Goal: Transaction & Acquisition: Purchase product/service

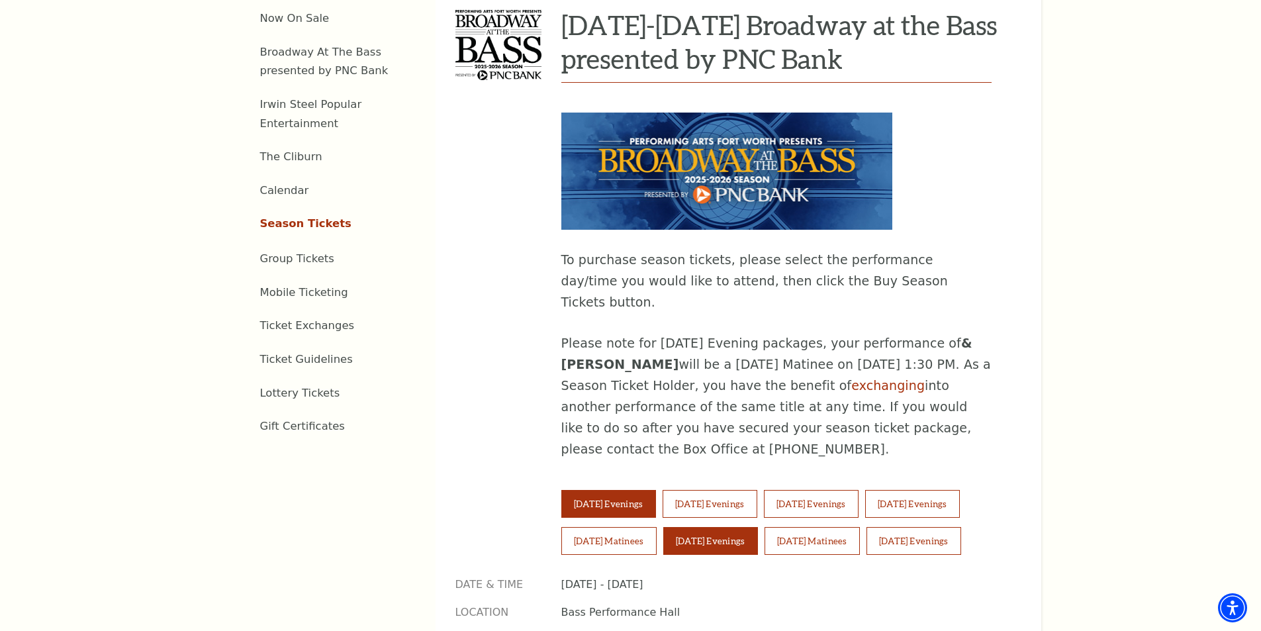
scroll to position [794, 0]
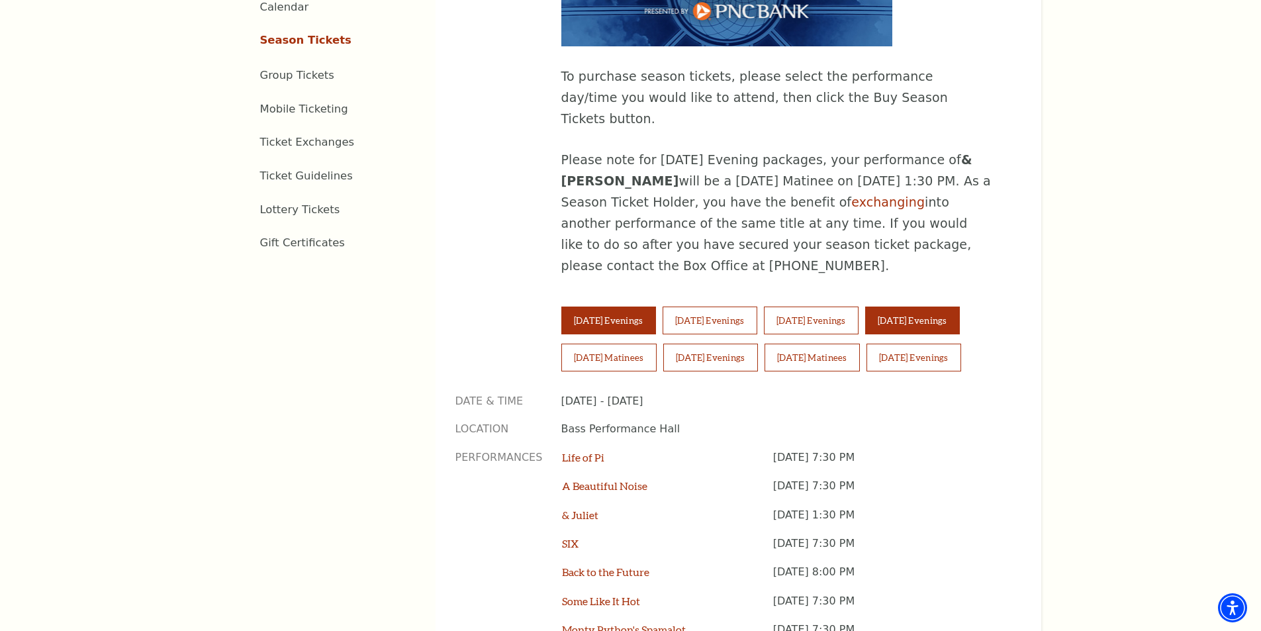
click at [936, 306] on button "Friday Evenings" at bounding box center [912, 320] width 95 height 28
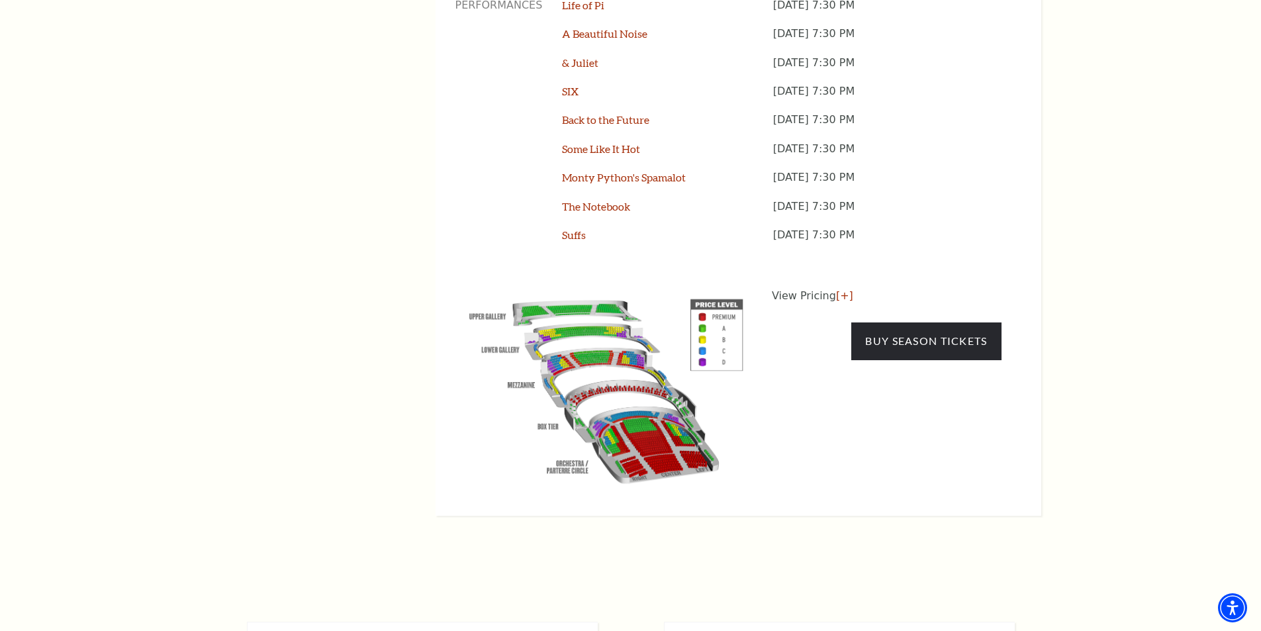
scroll to position [1257, 0]
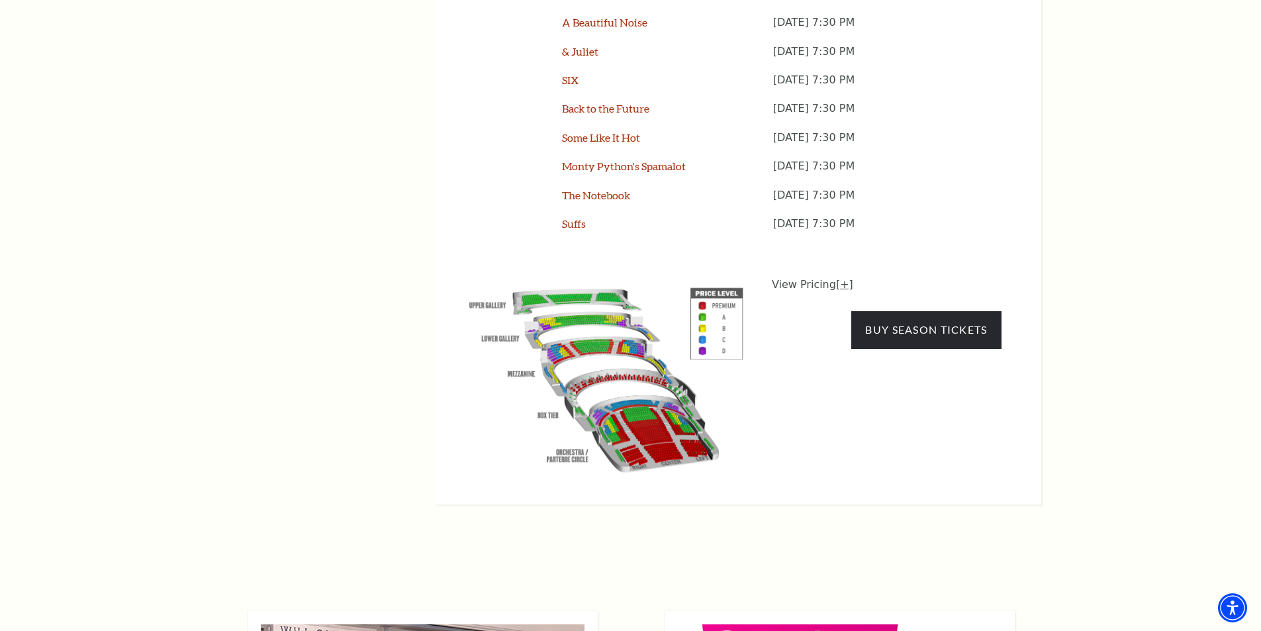
click at [836, 278] on link "[+]" at bounding box center [844, 284] width 17 height 13
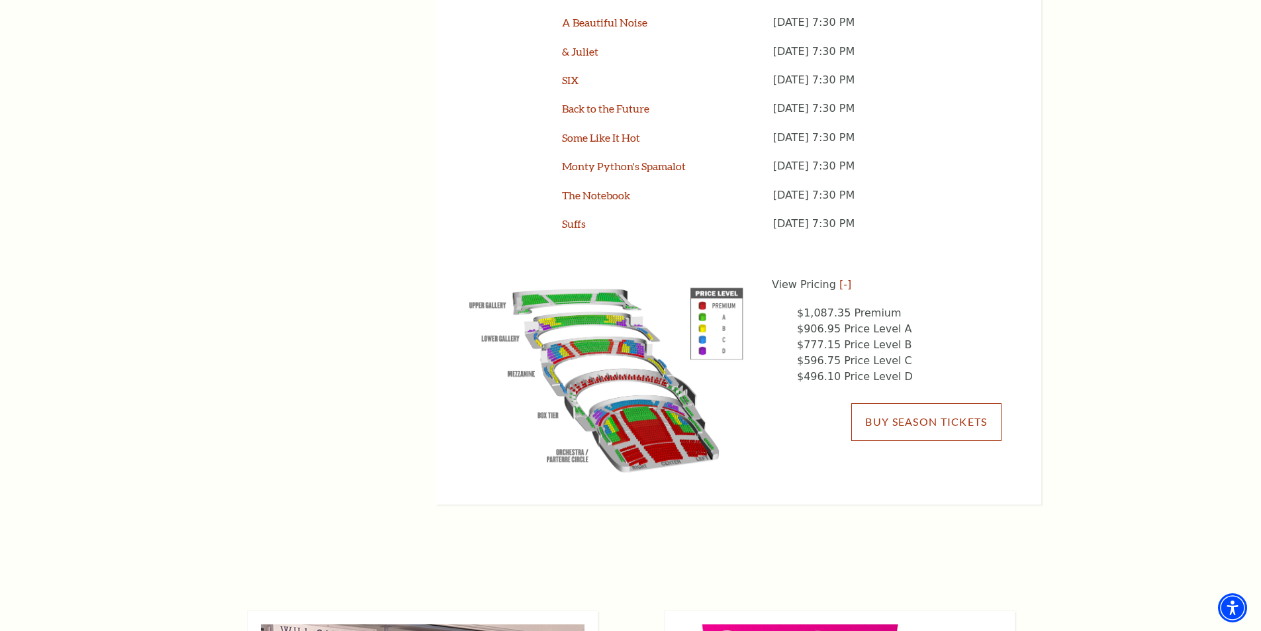
click at [893, 403] on link "Buy Season Tickets" at bounding box center [926, 421] width 150 height 37
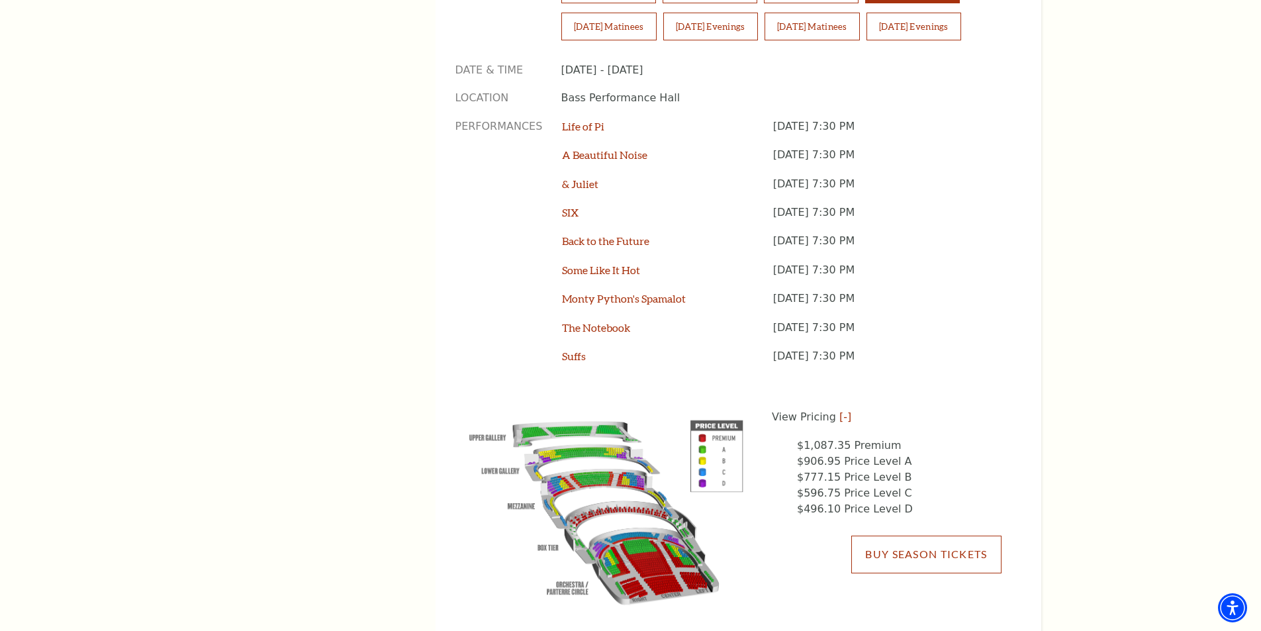
scroll to position [1189, 0]
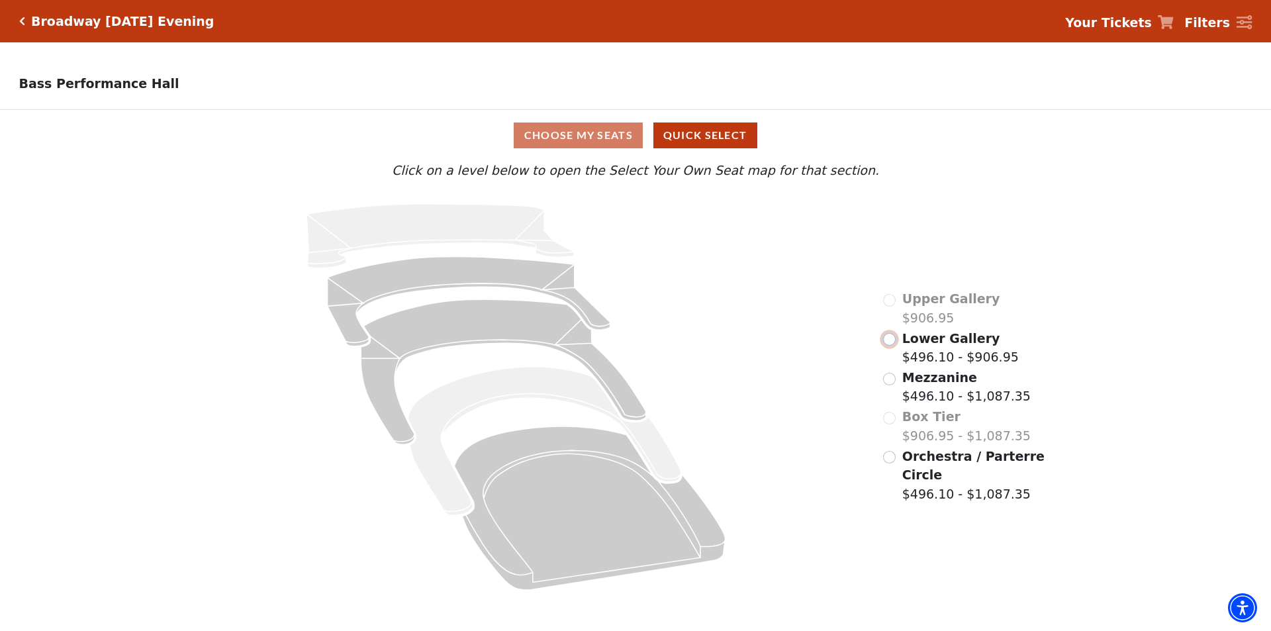
click at [890, 343] on input "Lower Gallery$496.10 - $906.95\a" at bounding box center [889, 339] width 13 height 13
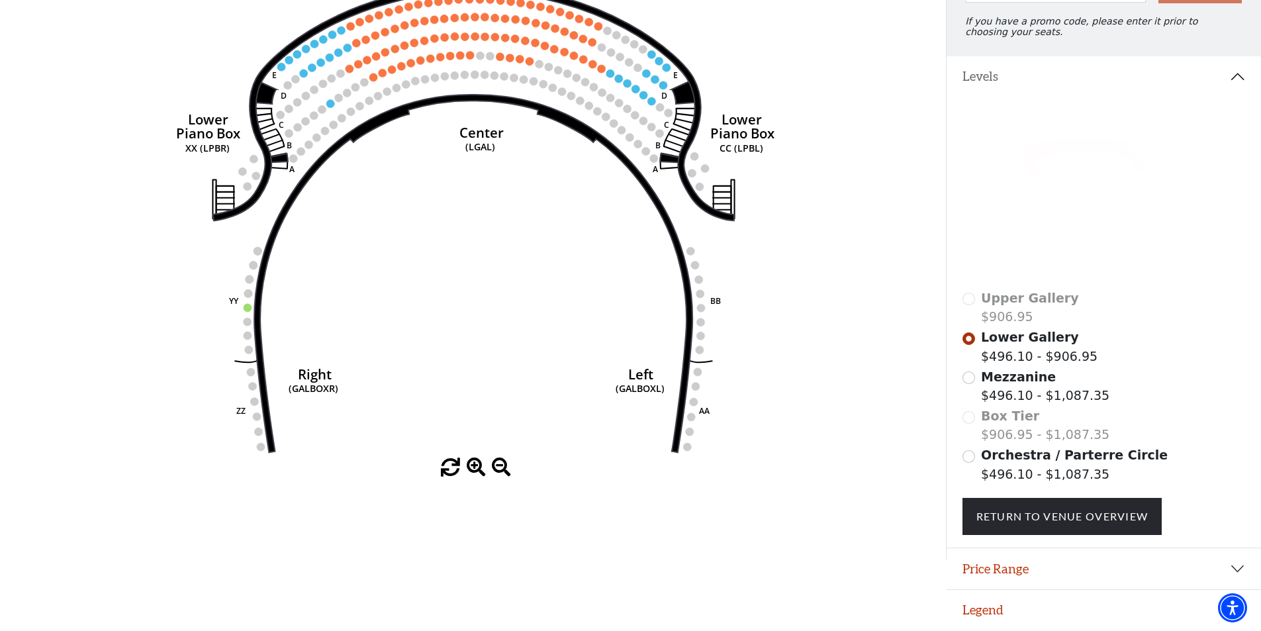
scroll to position [191, 0]
click at [970, 377] on input "Mezzanine$496.10 - $1,087.35\a" at bounding box center [968, 377] width 13 height 13
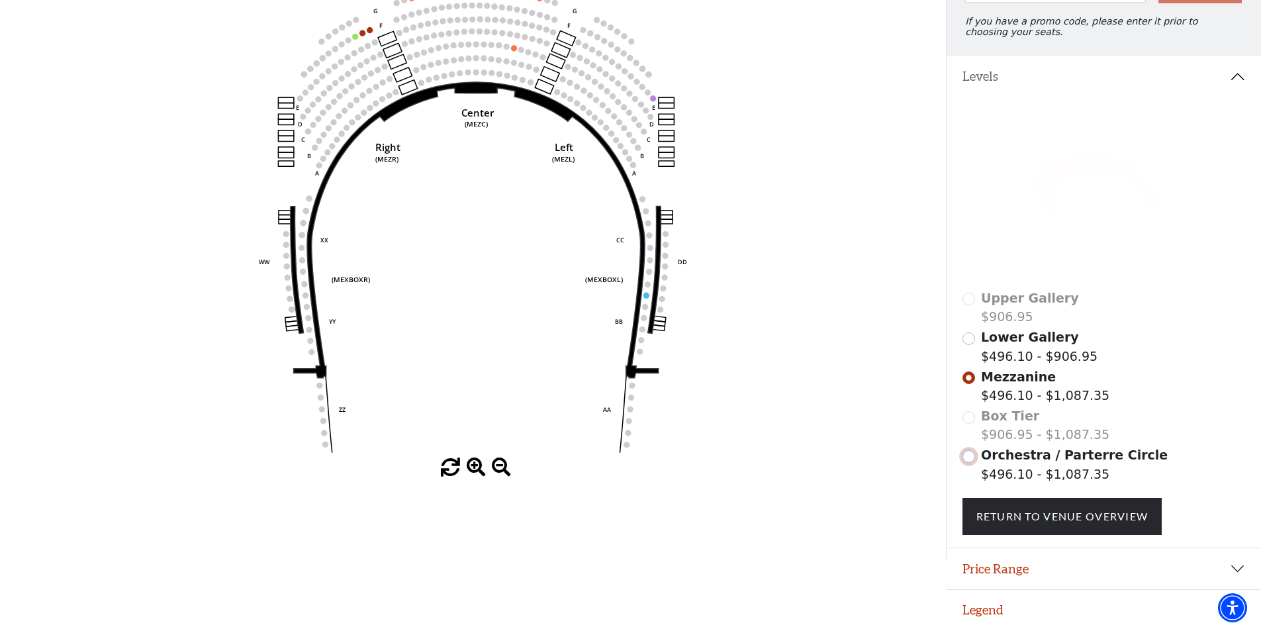
click at [970, 457] on input "Orchestra / Parterre Circle$496.10 - $1,087.35\a" at bounding box center [968, 456] width 13 height 13
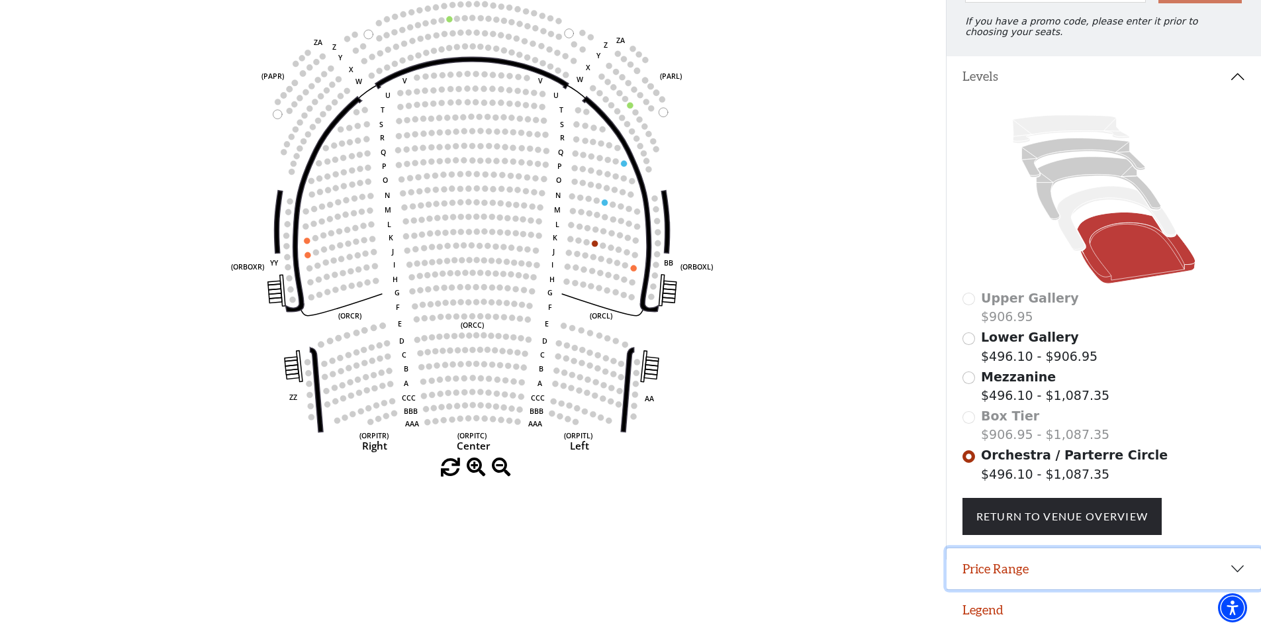
click at [1238, 570] on button "Price Range" at bounding box center [1103, 568] width 314 height 41
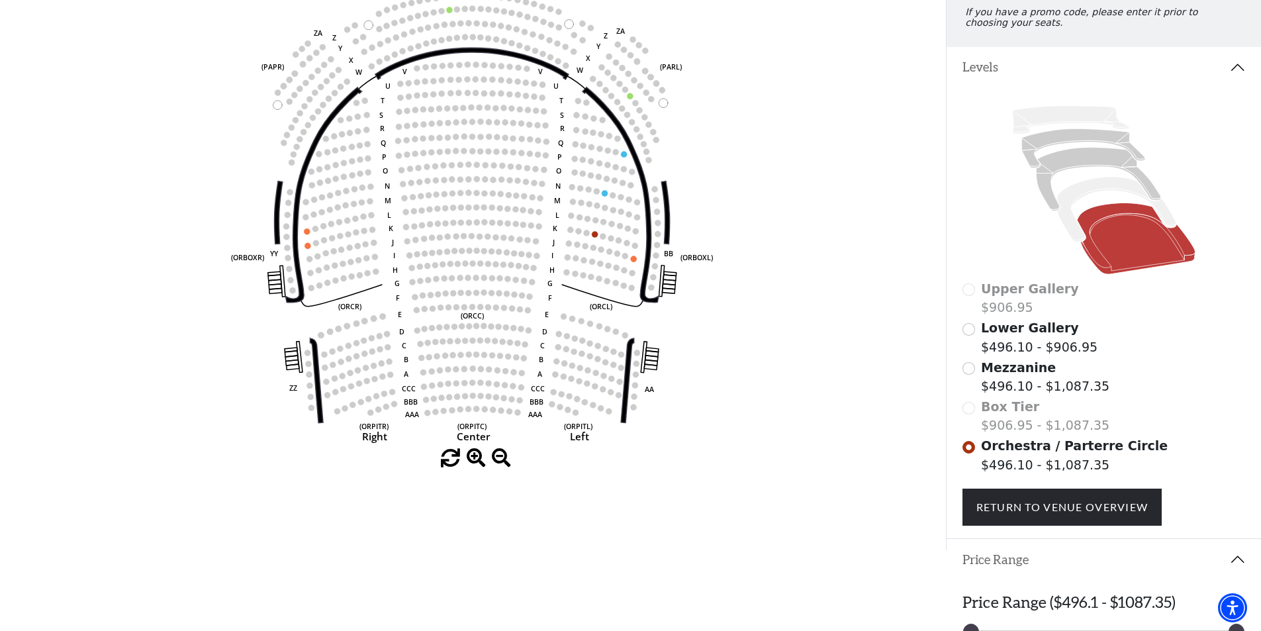
scroll to position [257, 0]
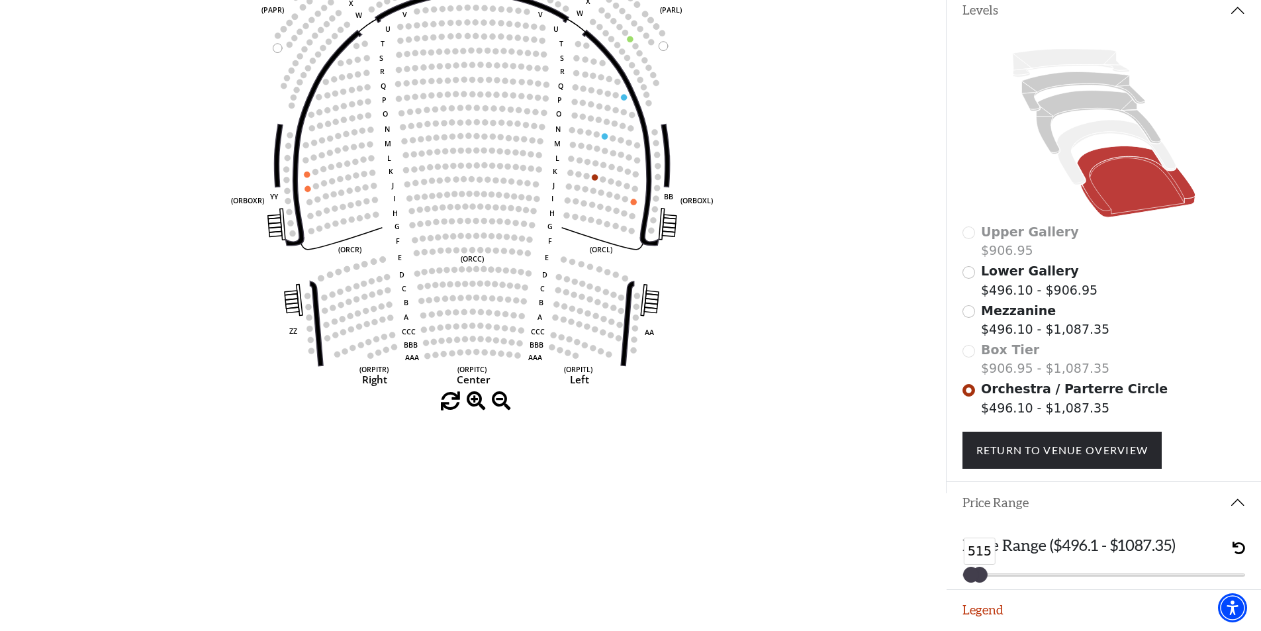
drag, startPoint x: 1238, startPoint y: 576, endPoint x: 981, endPoint y: 575, distance: 256.8
click at [981, 575] on div at bounding box center [979, 574] width 15 height 15
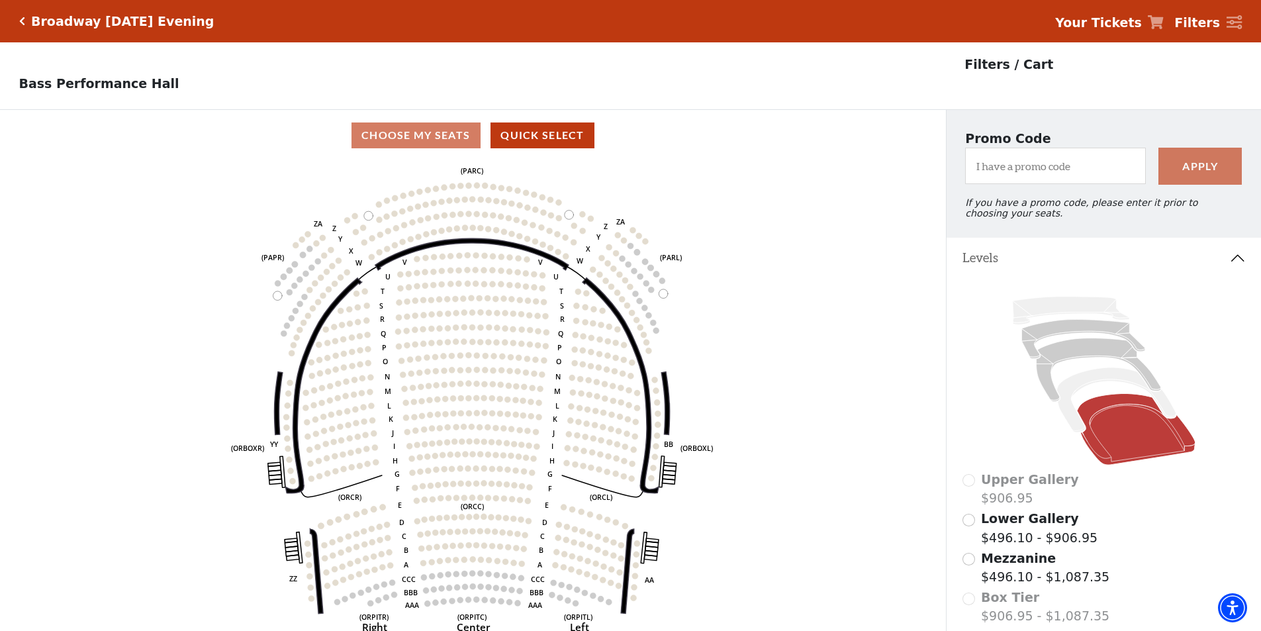
scroll to position [66, 0]
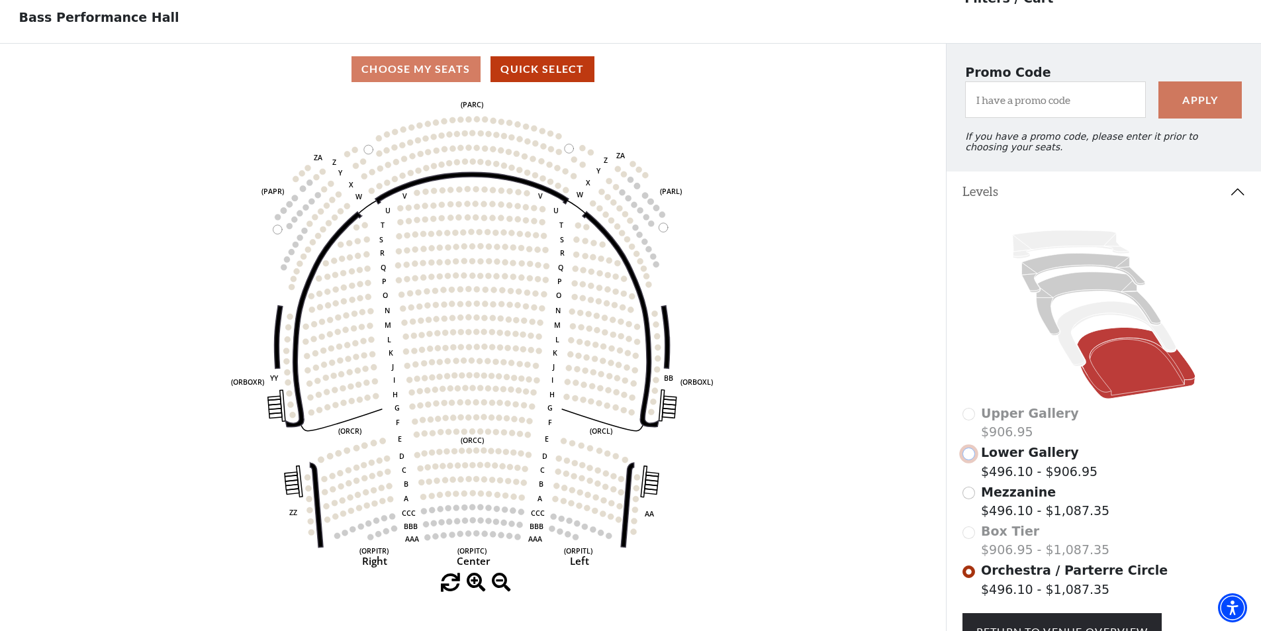
click at [972, 460] on input "Lower Gallery$496.10 - $906.95\a" at bounding box center [968, 453] width 13 height 13
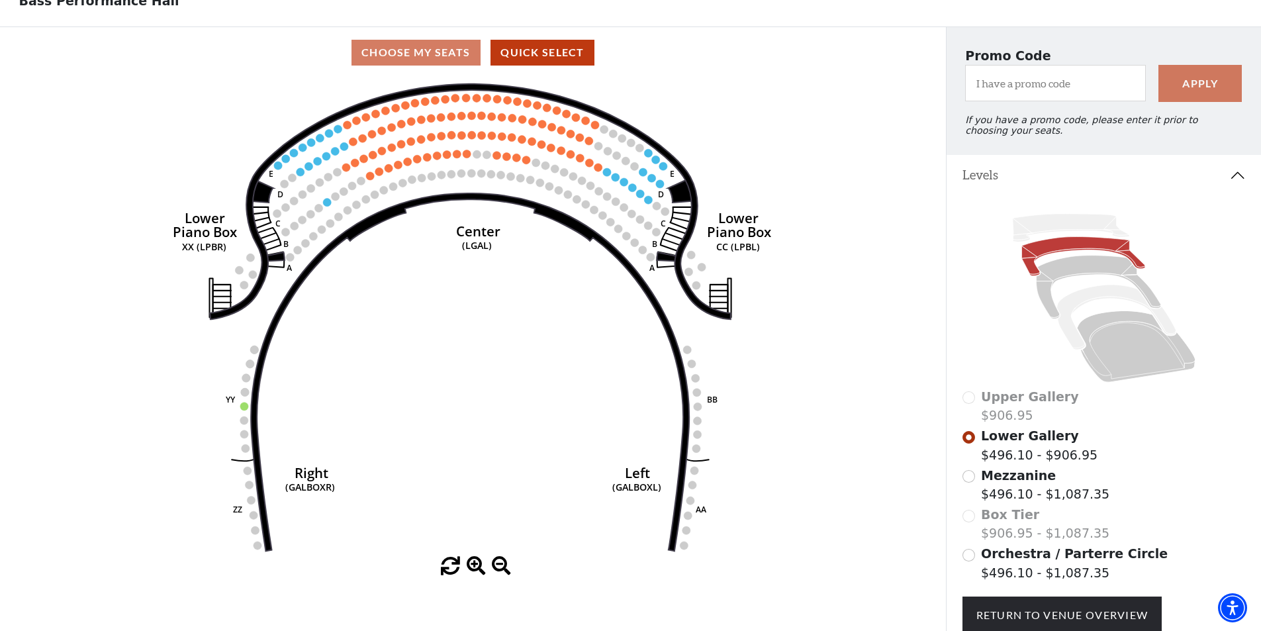
scroll to position [0, 0]
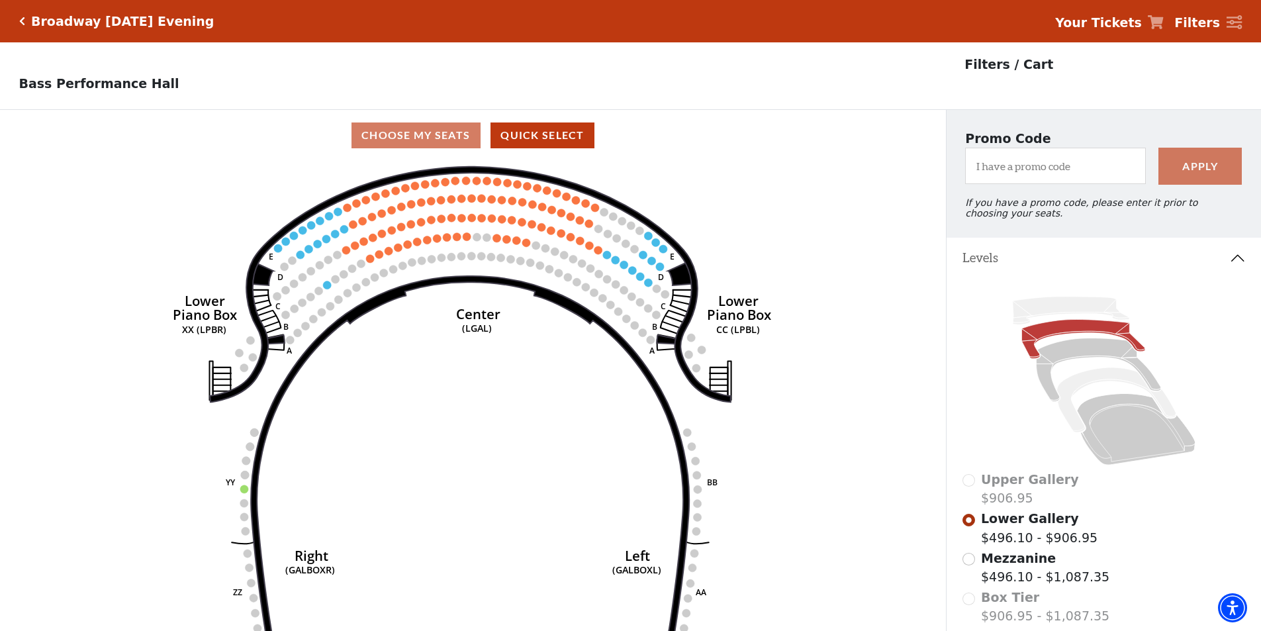
click at [19, 19] on icon "Click here to go back to filters" at bounding box center [22, 21] width 6 height 9
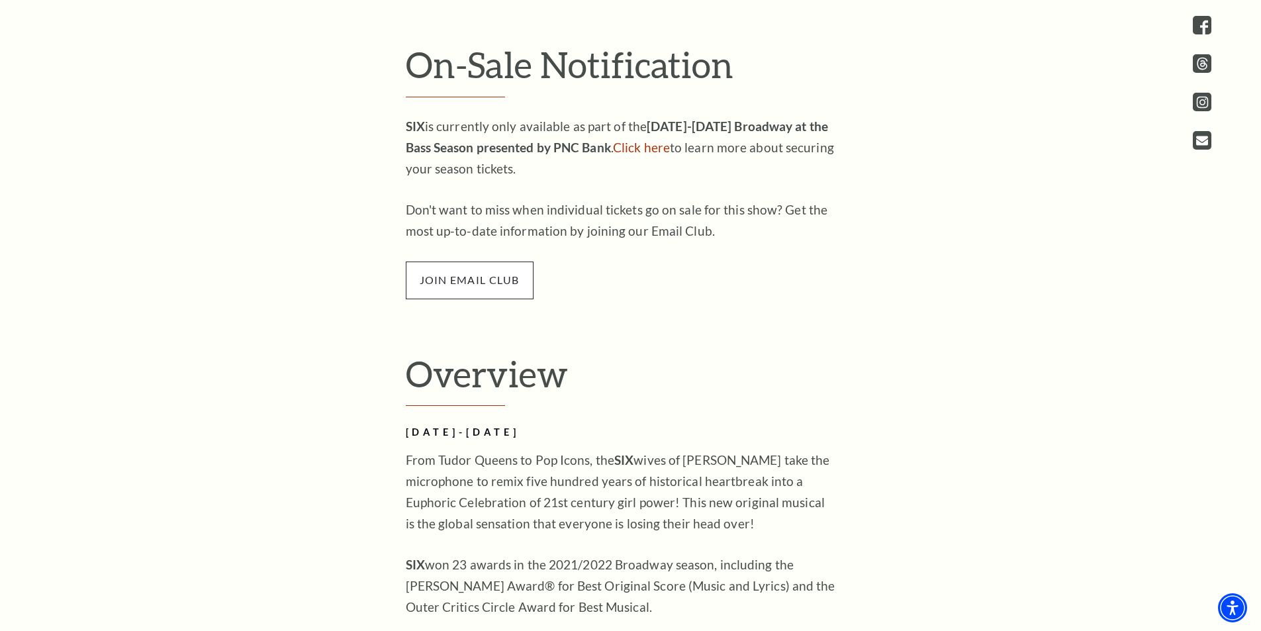
scroll to position [794, 0]
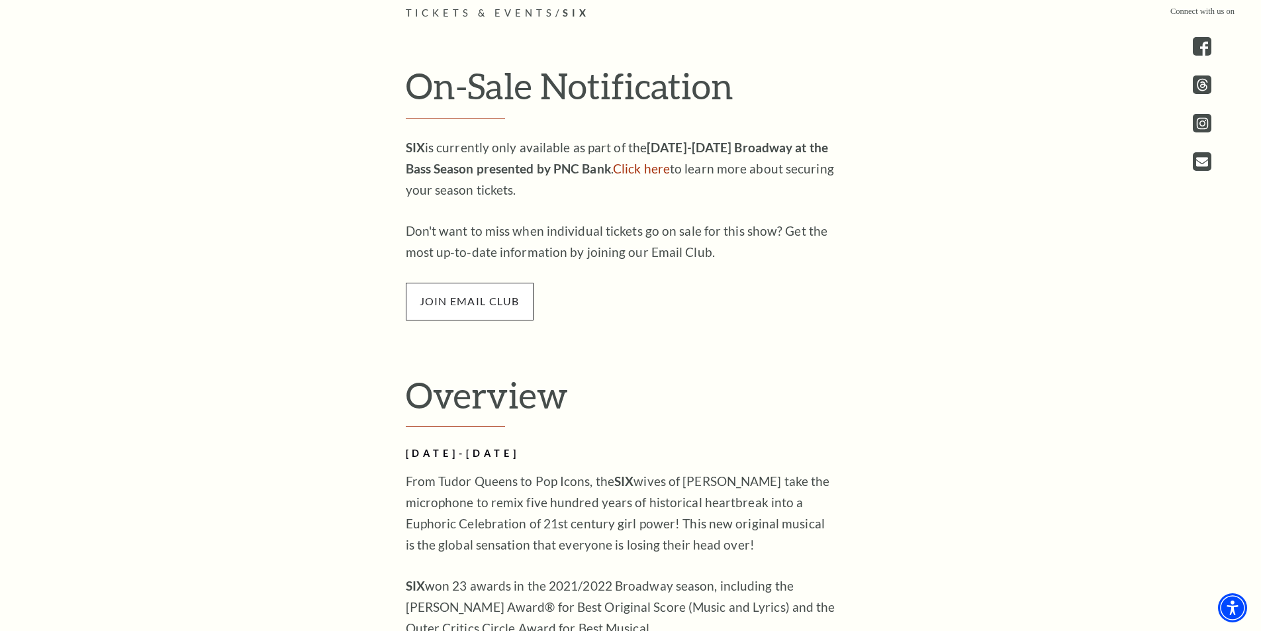
click at [472, 298] on span "join email club" at bounding box center [470, 301] width 128 height 37
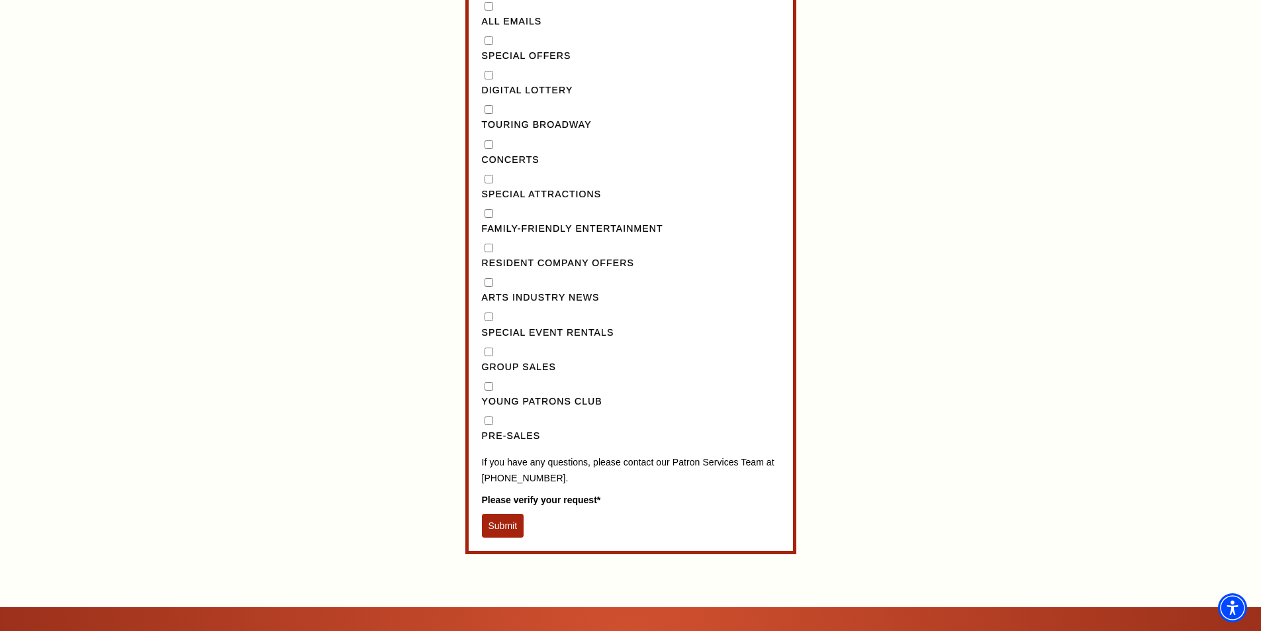
scroll to position [1522, 0]
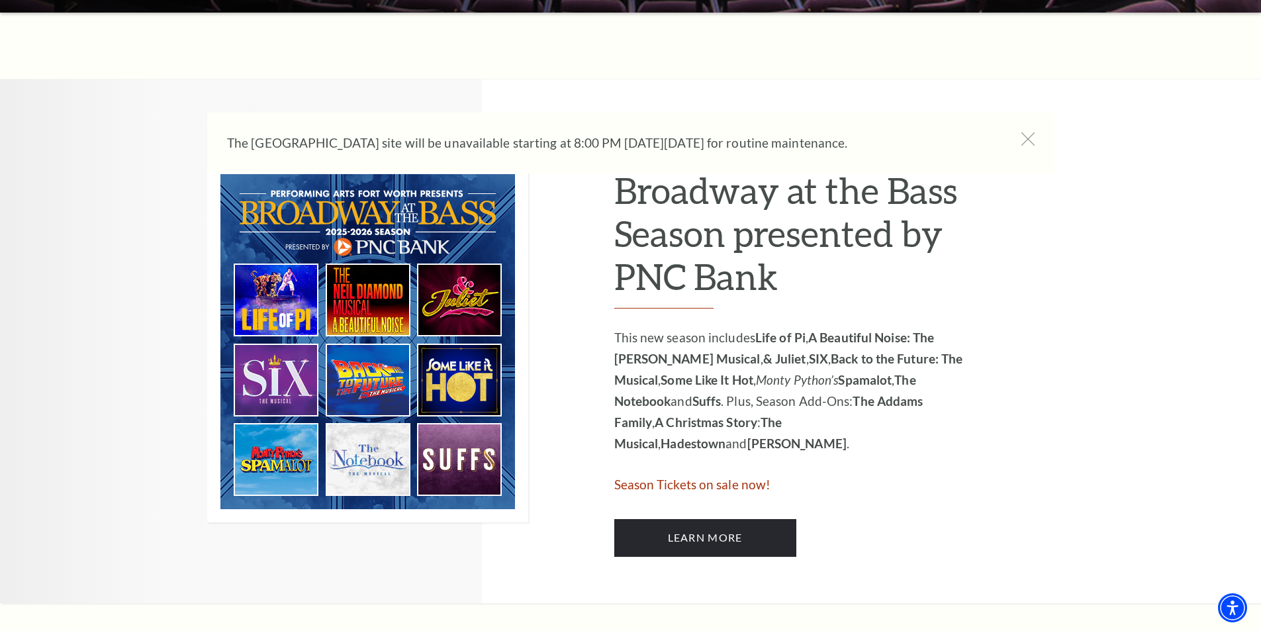
scroll to position [662, 0]
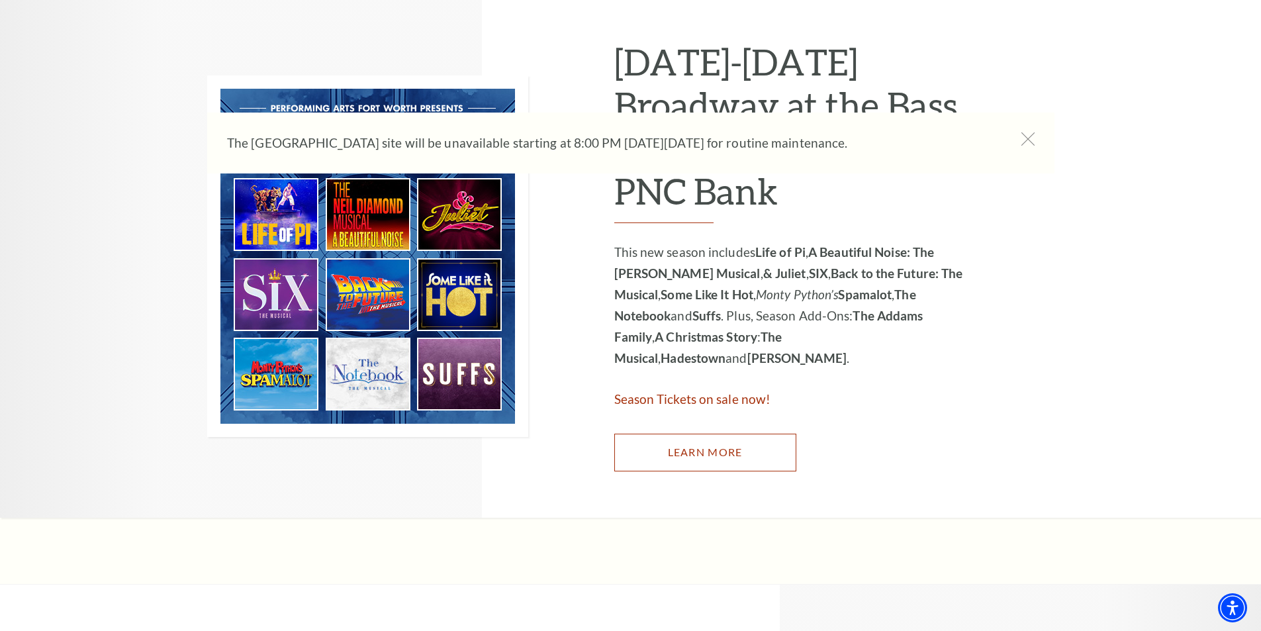
click at [695, 450] on link "Learn More" at bounding box center [705, 451] width 182 height 37
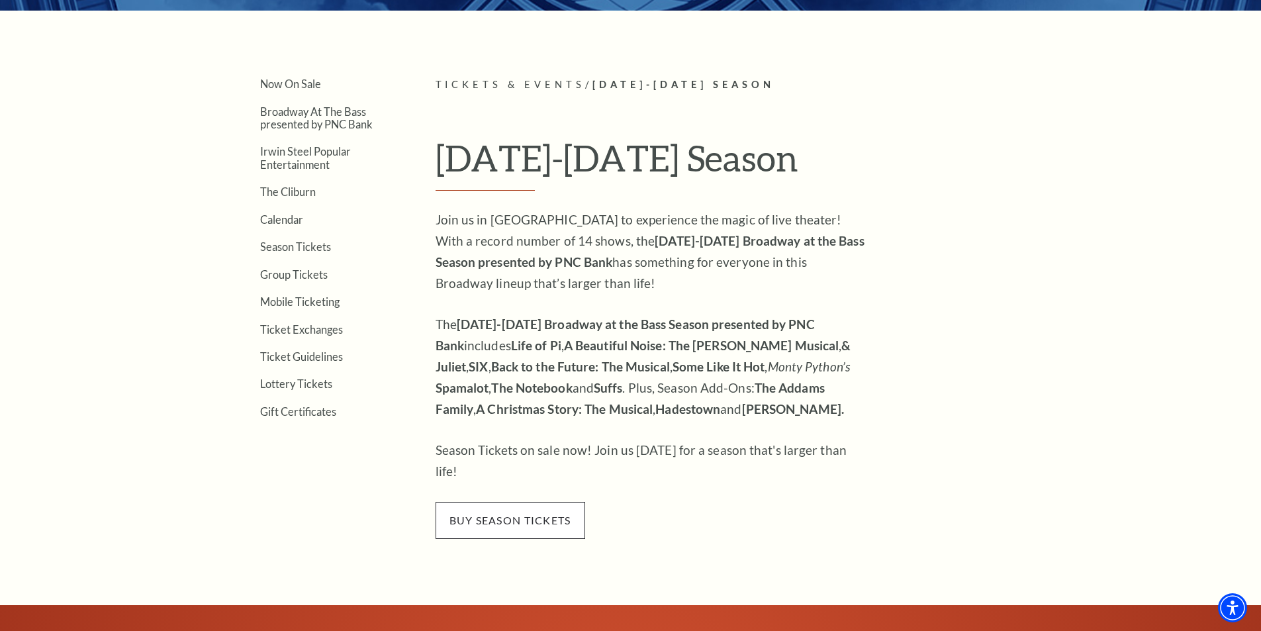
scroll to position [331, 0]
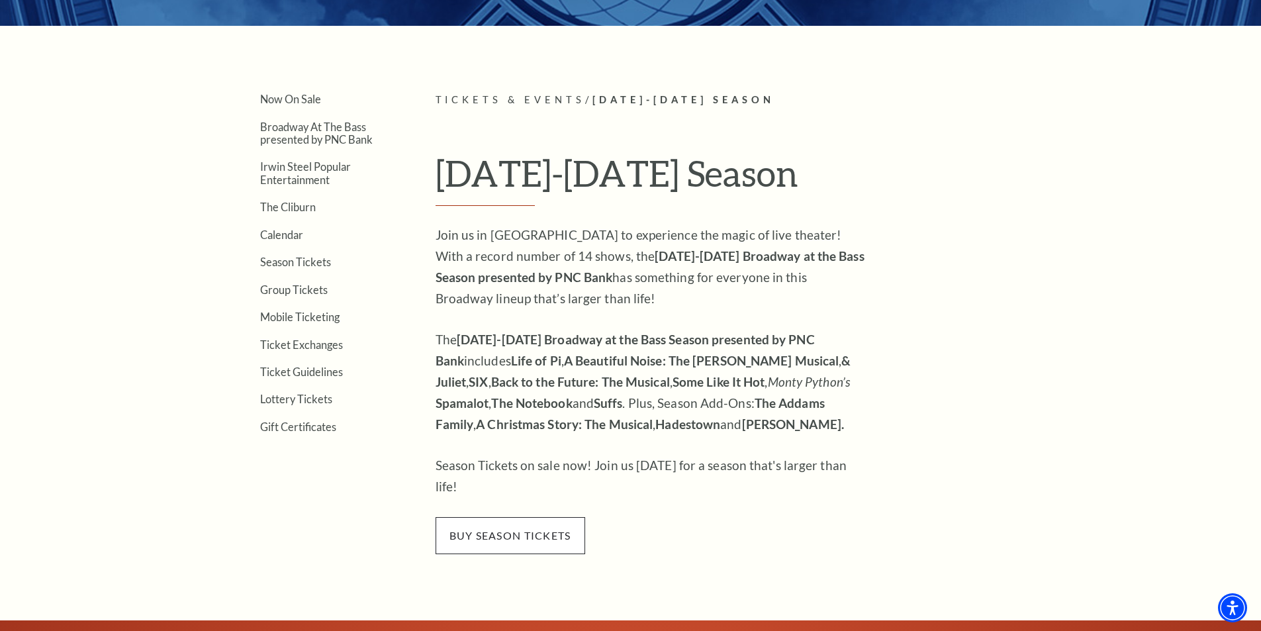
click at [490, 522] on span "buy season tickets" at bounding box center [510, 535] width 150 height 37
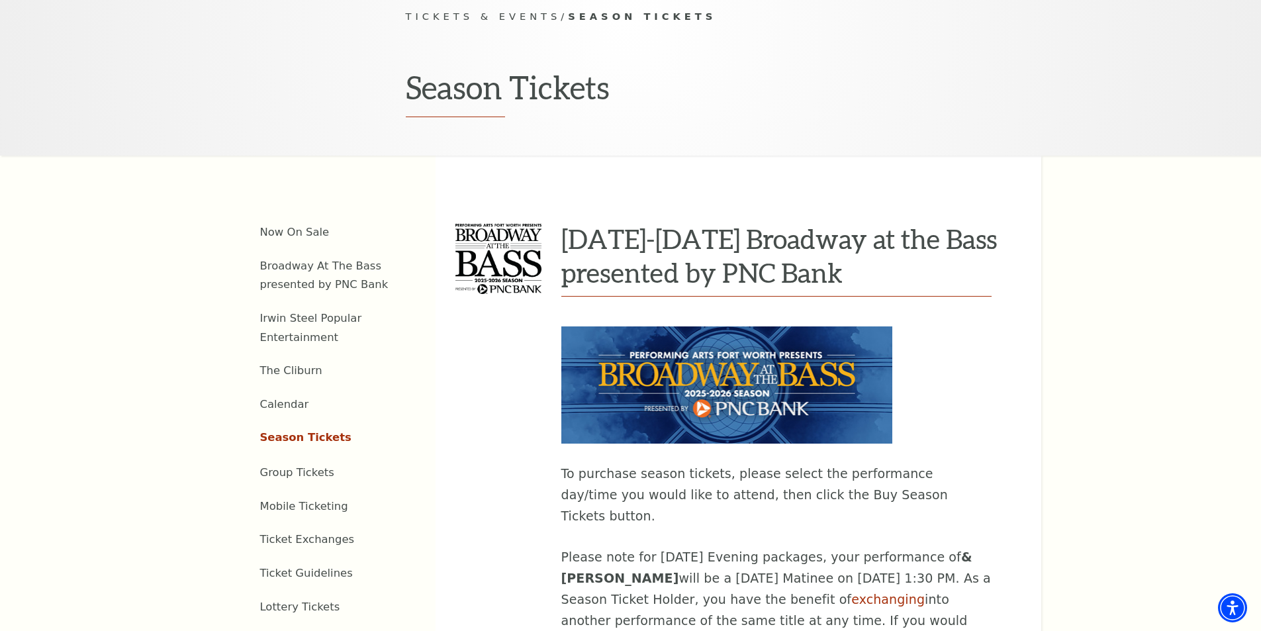
scroll to position [794, 0]
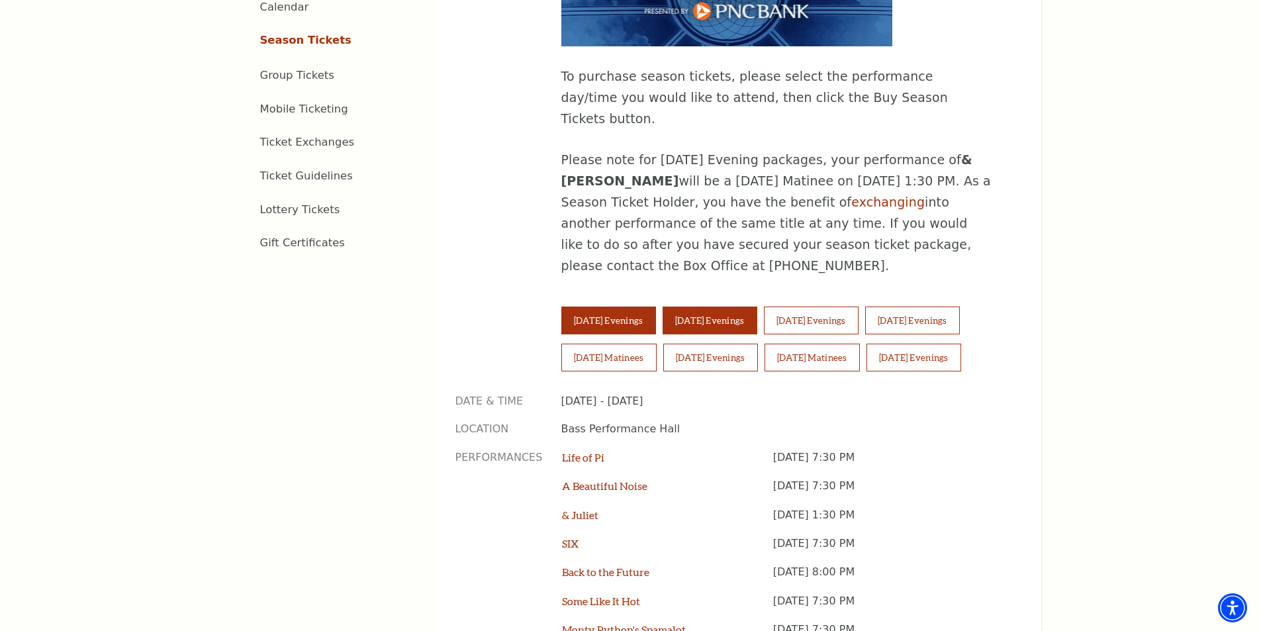
click at [734, 306] on button "Wednesday Evenings" at bounding box center [709, 320] width 95 height 28
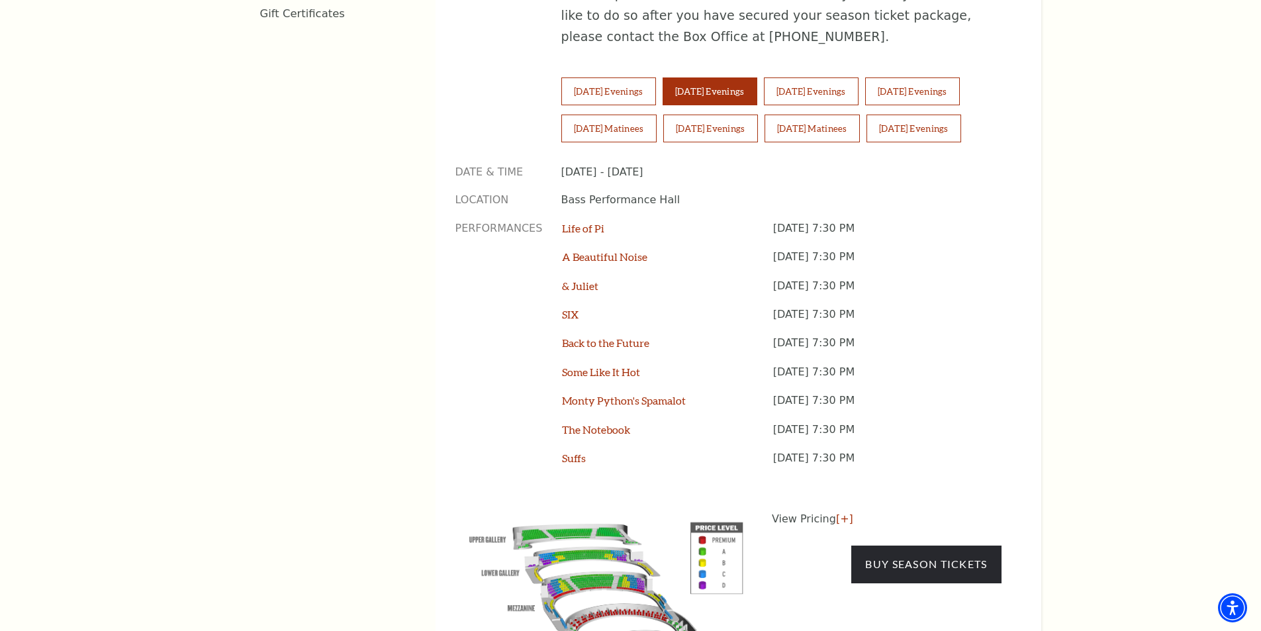
scroll to position [1059, 0]
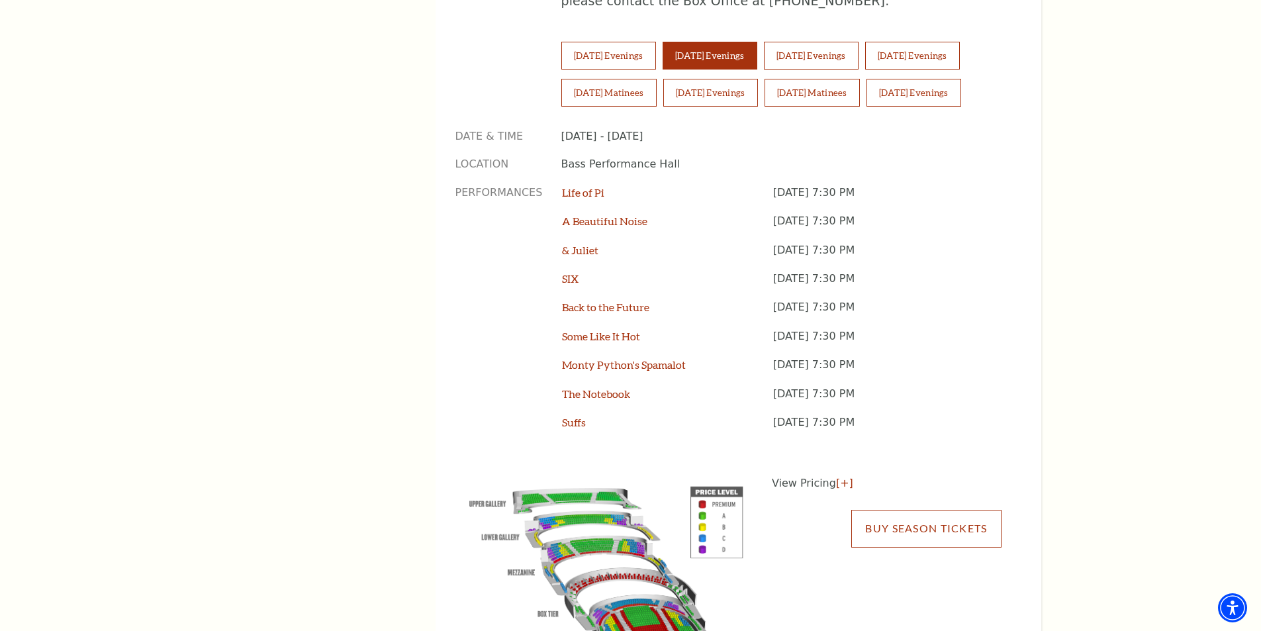
click at [934, 510] on link "Buy Season Tickets" at bounding box center [926, 528] width 150 height 37
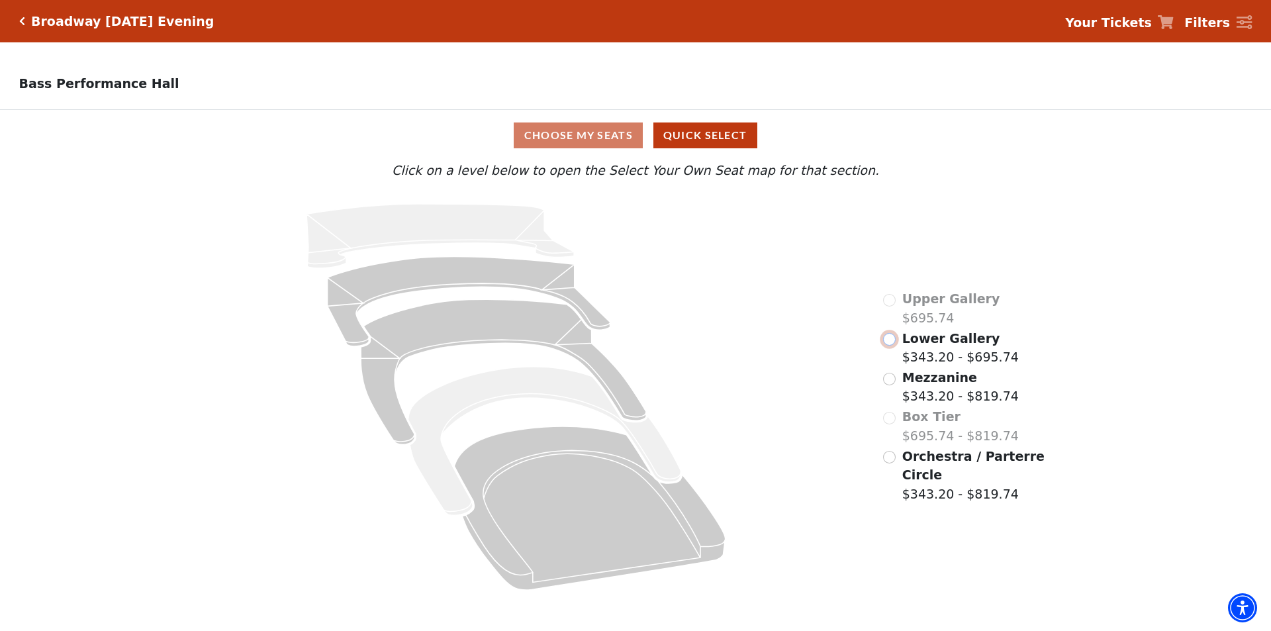
click at [893, 343] on input "Lower Gallery$343.20 - $695.74\a" at bounding box center [889, 339] width 13 height 13
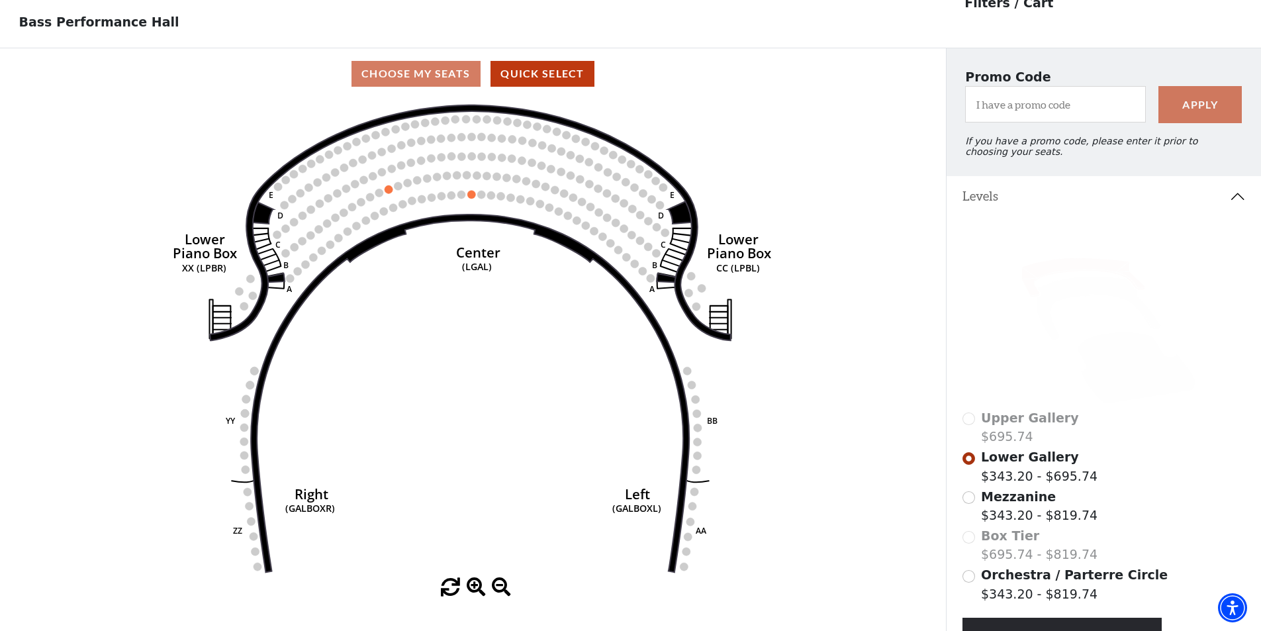
scroll to position [191, 0]
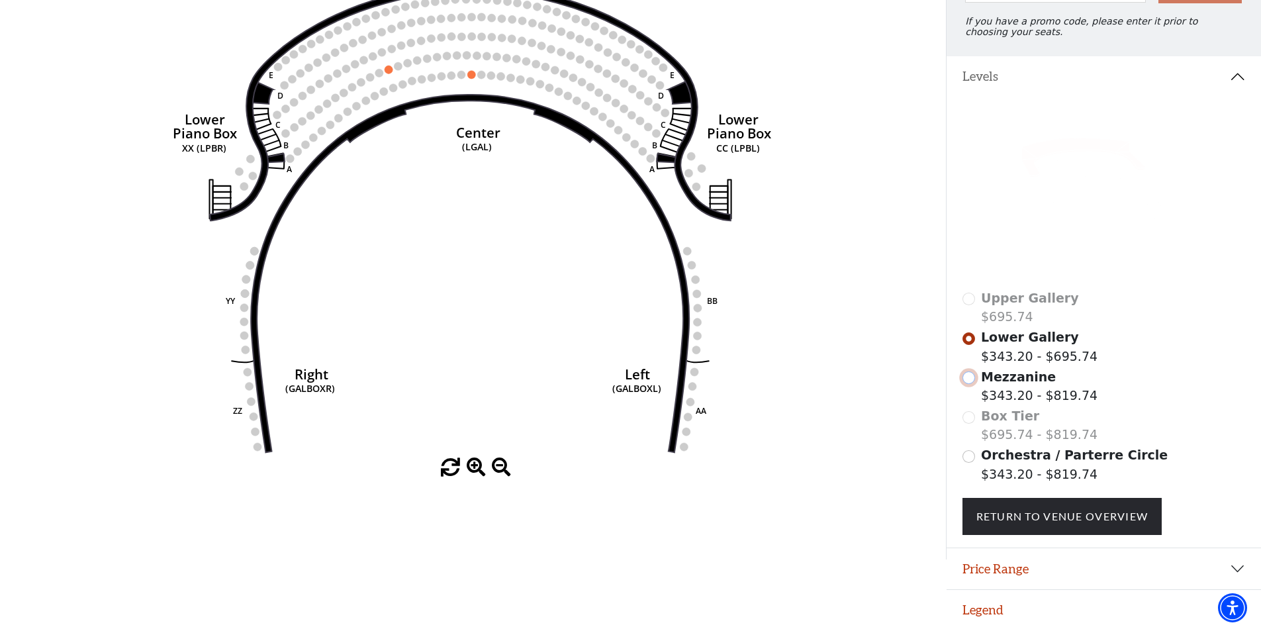
click at [970, 373] on input "Mezzanine$343.20 - $819.74\a" at bounding box center [968, 377] width 13 height 13
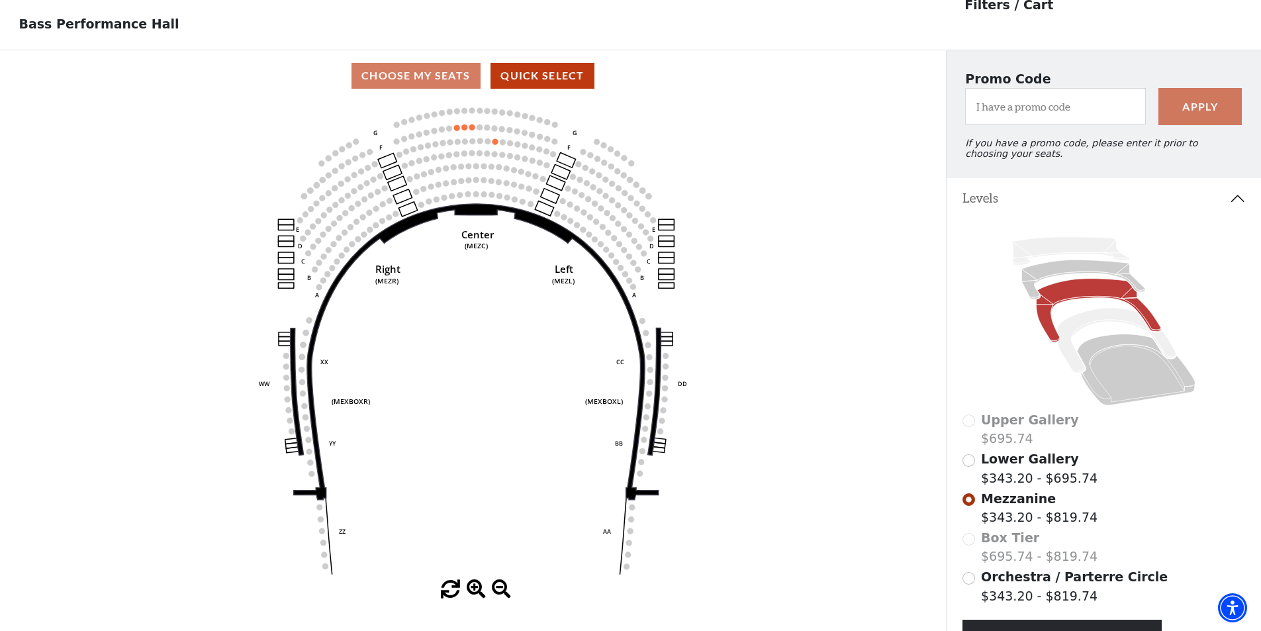
scroll to position [62, 0]
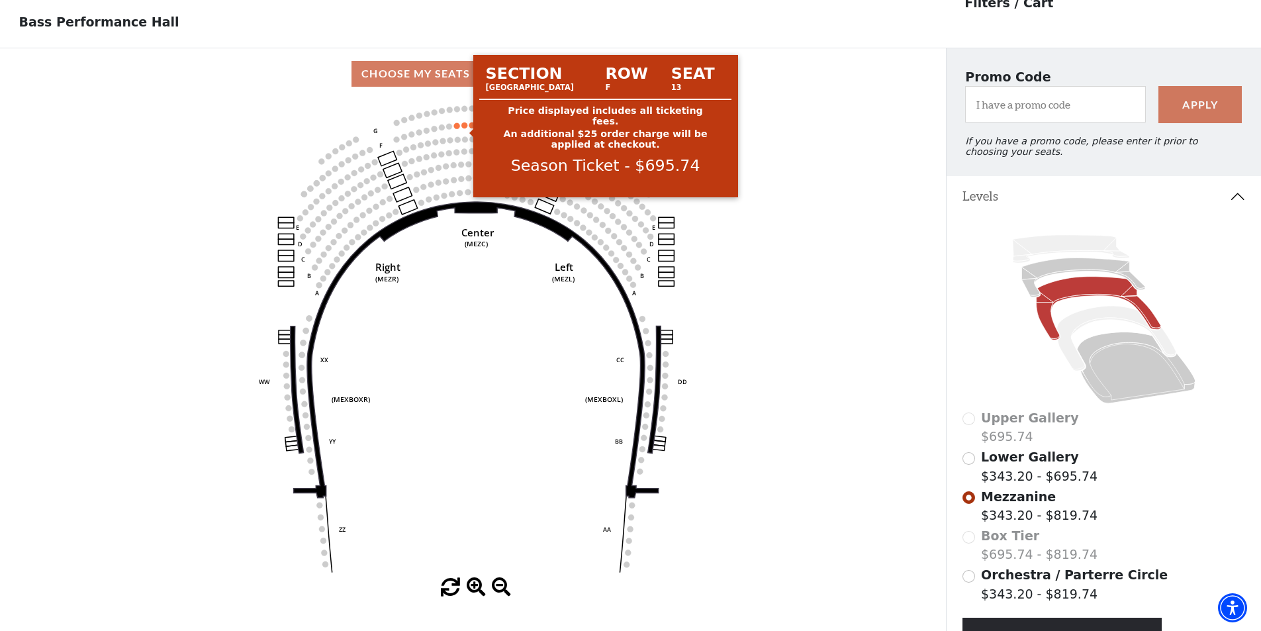
click at [464, 128] on circle at bounding box center [465, 125] width 6 height 6
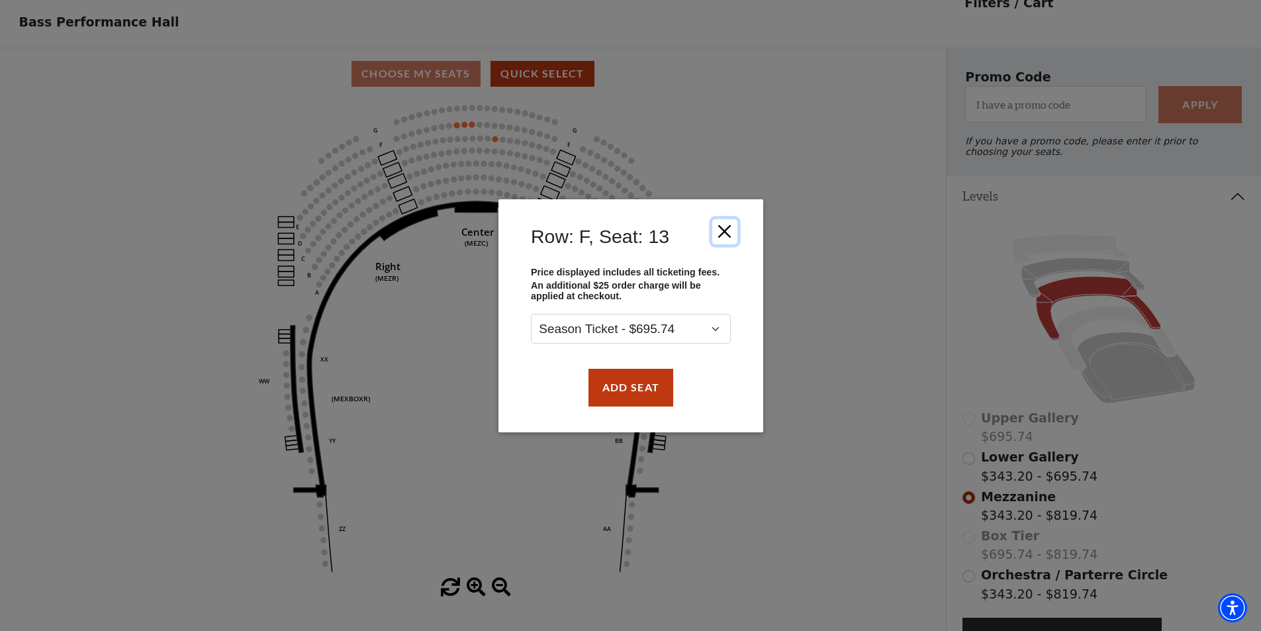
click at [728, 228] on button "Close" at bounding box center [723, 230] width 25 height 25
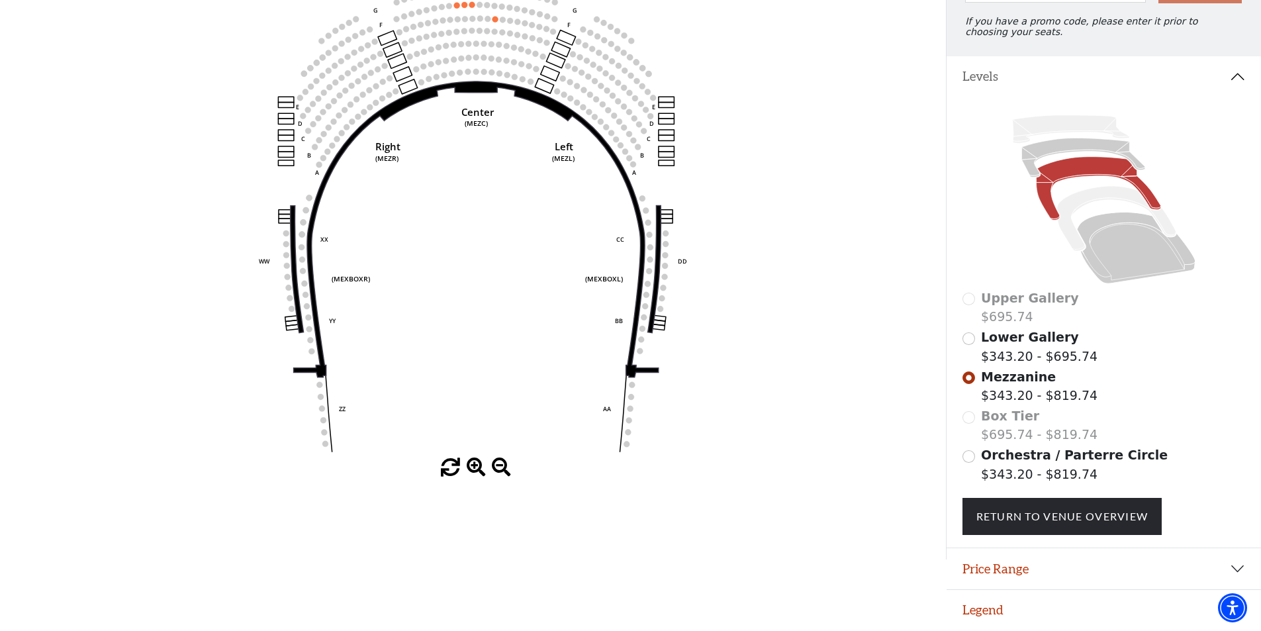
scroll to position [191, 0]
click at [967, 458] on input "Orchestra / Parterre Circle$343.20 - $819.74\a" at bounding box center [968, 456] width 13 height 13
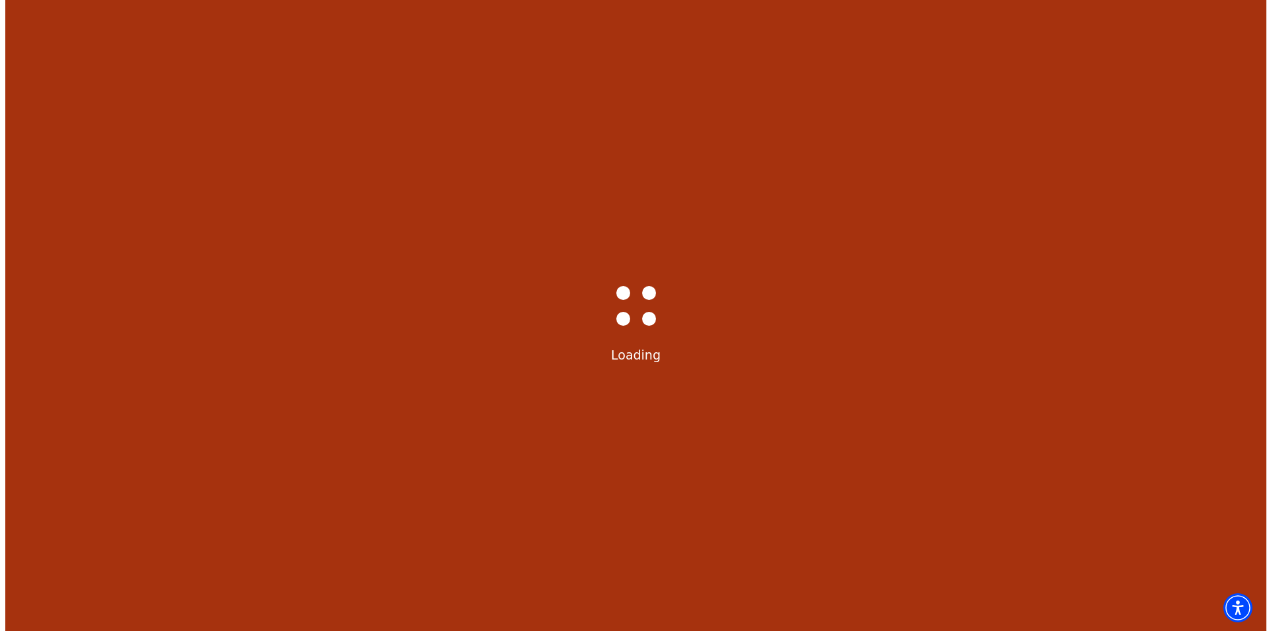
scroll to position [0, 0]
